Goal: Task Accomplishment & Management: Use online tool/utility

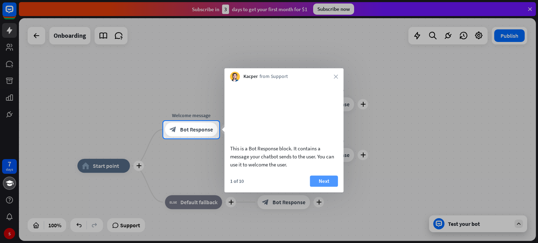
click at [327, 178] on button "Next" at bounding box center [324, 181] width 28 height 11
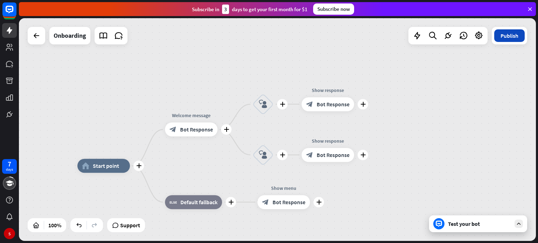
click at [509, 39] on button "Publish" at bounding box center [509, 35] width 30 height 13
click at [507, 34] on button "Publish" at bounding box center [509, 35] width 30 height 13
click at [498, 223] on div "Test your bot" at bounding box center [479, 224] width 63 height 7
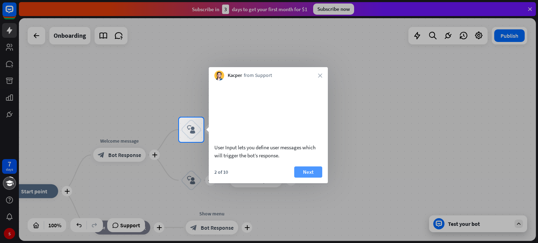
click at [314, 176] on button "Next" at bounding box center [308, 172] width 28 height 11
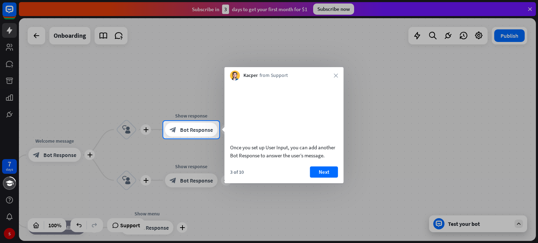
click at [314, 176] on button "Next" at bounding box center [324, 172] width 28 height 11
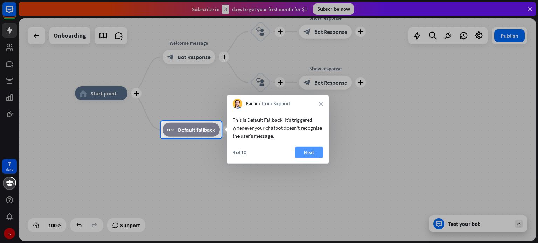
click at [307, 150] on button "Next" at bounding box center [309, 152] width 28 height 11
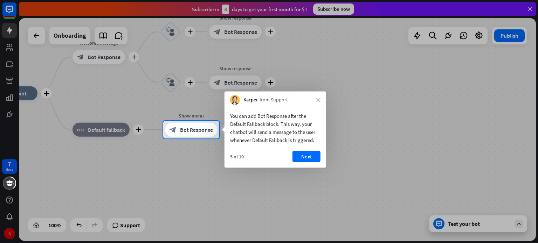
click at [308, 150] on div "You can add Bot Response after the Default Fallback block. This way, your chatb…" at bounding box center [275, 136] width 102 height 63
click at [305, 155] on button "Next" at bounding box center [306, 156] width 28 height 11
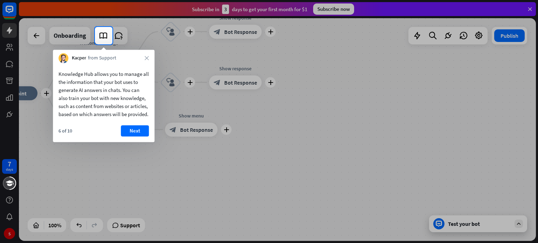
click at [141, 133] on div "Knowledge Hub allows you to manage all the information that your bot uses to ge…" at bounding box center [104, 102] width 102 height 79
click at [141, 137] on button "Next" at bounding box center [135, 130] width 28 height 11
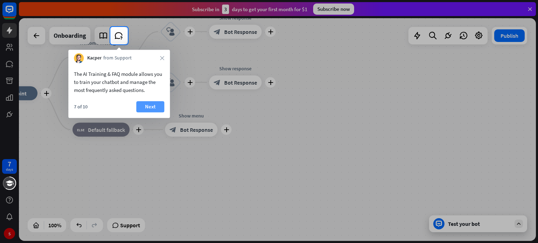
click at [150, 104] on button "Next" at bounding box center [150, 106] width 28 height 11
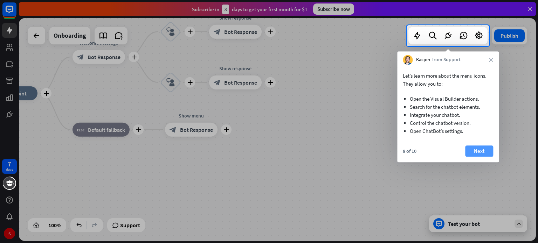
click at [485, 151] on button "Next" at bounding box center [479, 151] width 28 height 11
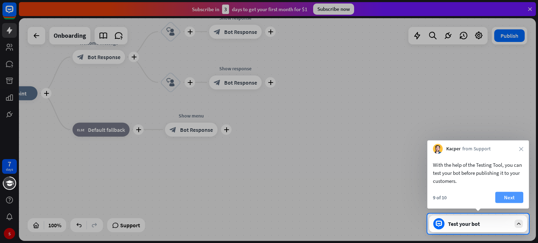
click at [509, 194] on button "Next" at bounding box center [509, 197] width 28 height 11
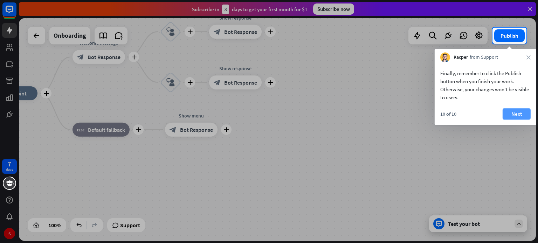
click at [512, 110] on button "Next" at bounding box center [516, 114] width 28 height 11
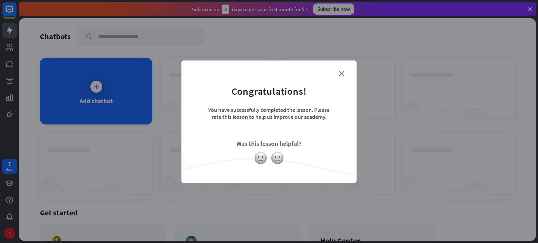
click at [341, 70] on form "Congratulations! You have successfully completed the lesson. Please rate this l…" at bounding box center [269, 111] width 158 height 84
click at [340, 70] on form "Congratulations! You have successfully completed the lesson. Please rate this l…" at bounding box center [269, 111] width 158 height 84
click at [340, 71] on icon "close" at bounding box center [341, 73] width 5 height 5
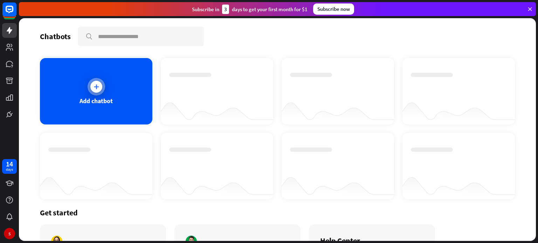
click at [107, 82] on div "Add chatbot" at bounding box center [96, 91] width 112 height 67
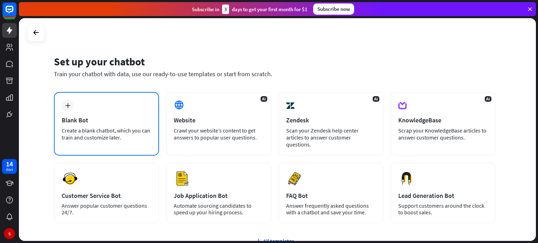
click at [141, 113] on div "plus Blank Bot Create a blank chatbot, which you can train and customize later." at bounding box center [106, 124] width 105 height 64
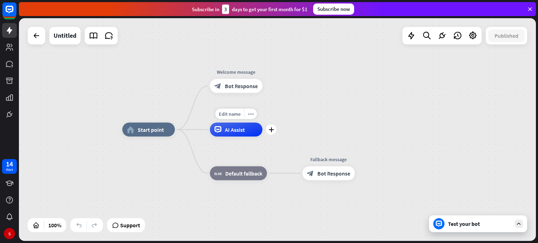
click at [228, 132] on span "AI Assist" at bounding box center [235, 129] width 20 height 7
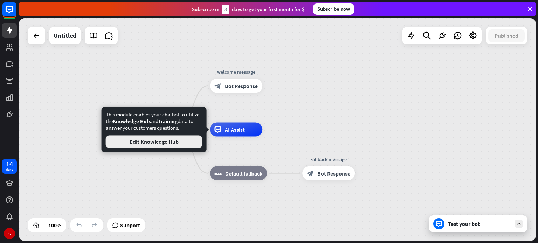
click at [195, 140] on button "Edit Knowledge Hub" at bounding box center [154, 141] width 97 height 13
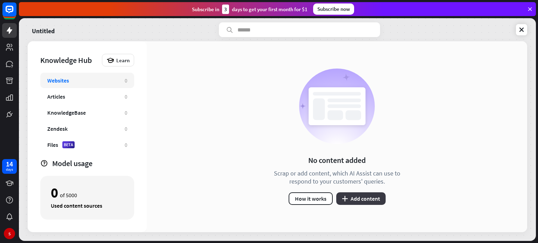
click at [349, 196] on button "plus Add content" at bounding box center [360, 199] width 49 height 13
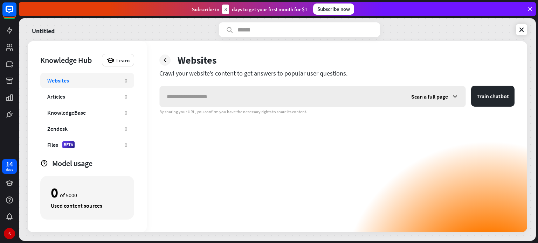
click at [301, 96] on input "text" at bounding box center [282, 96] width 244 height 21
click at [10, 40] on link at bounding box center [9, 47] width 15 height 15
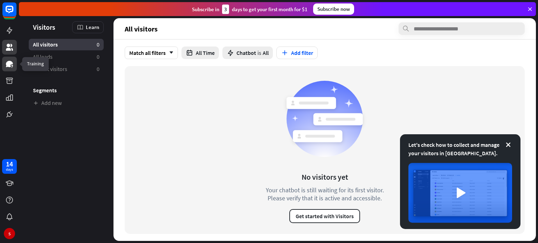
click at [8, 63] on icon at bounding box center [9, 64] width 7 height 6
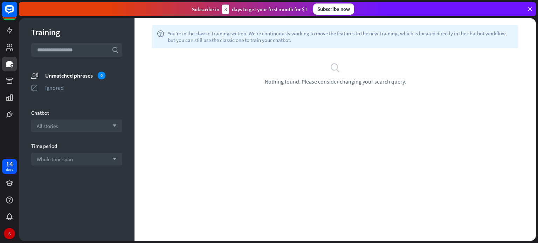
click at [6, 8] on icon at bounding box center [9, 9] width 8 height 8
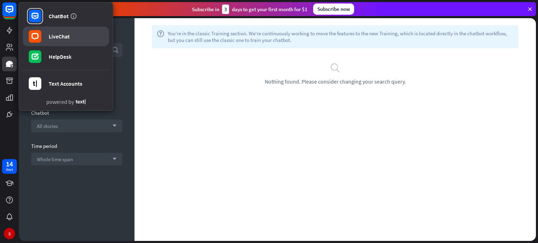
click at [44, 28] on link "LiveChat" at bounding box center [66, 37] width 86 height 20
